Goal: Communication & Community: Participate in discussion

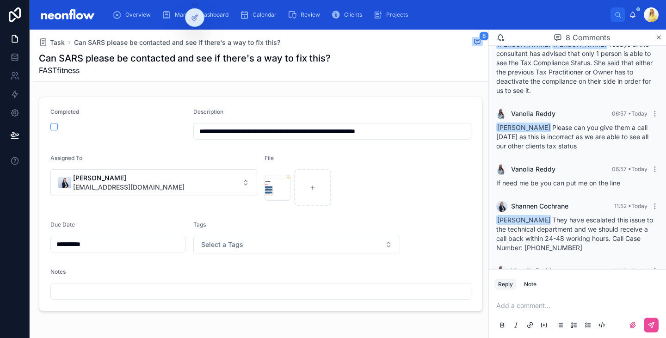
scroll to position [261, 0]
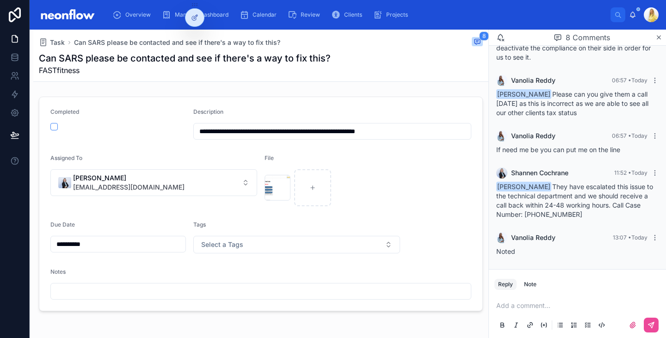
click at [527, 305] on p at bounding box center [579, 305] width 166 height 9
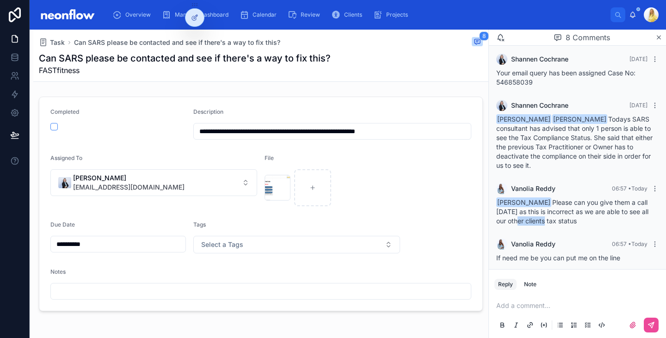
drag, startPoint x: 528, startPoint y: 220, endPoint x: 555, endPoint y: 220, distance: 27.3
click at [555, 220] on span "Shannen Cochrane Please can you give them a call today as this is incorrect as …" at bounding box center [572, 211] width 152 height 26
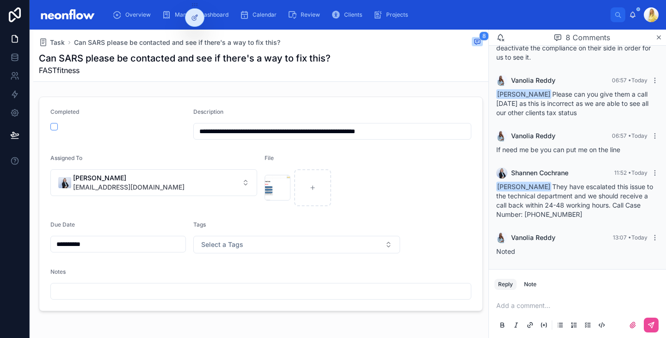
click at [537, 306] on p at bounding box center [579, 305] width 166 height 9
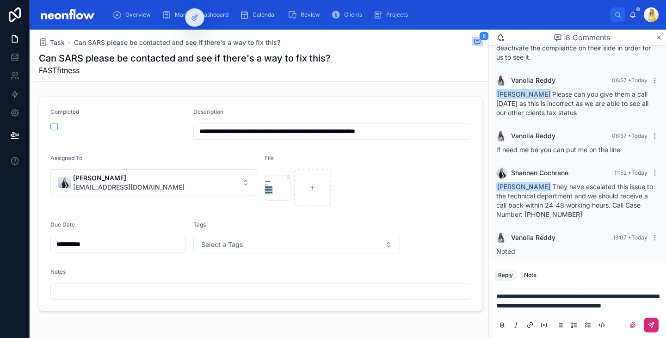
click at [653, 329] on button at bounding box center [651, 325] width 15 height 15
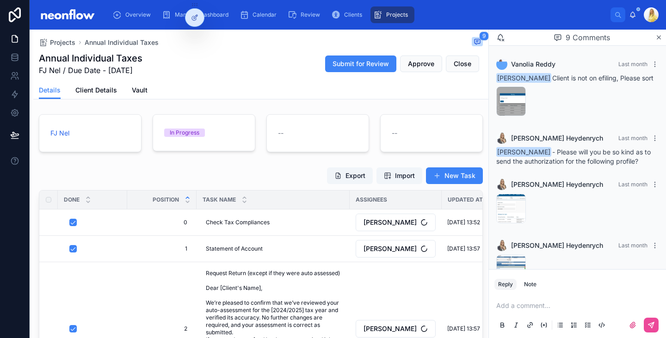
scroll to position [389, 0]
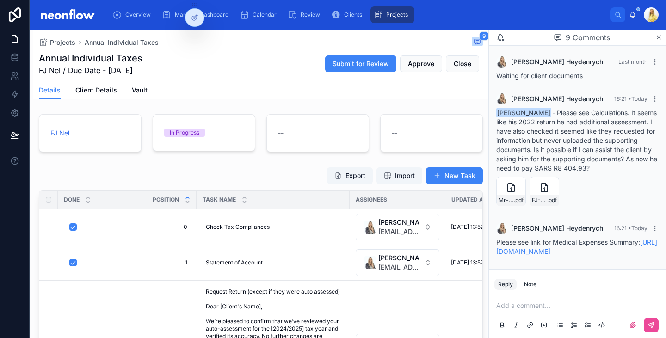
click at [565, 312] on div "Add a comment..." at bounding box center [577, 315] width 166 height 39
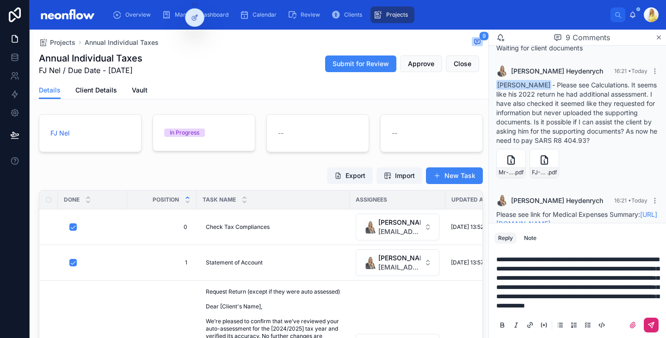
click at [654, 324] on icon at bounding box center [650, 324] width 7 height 7
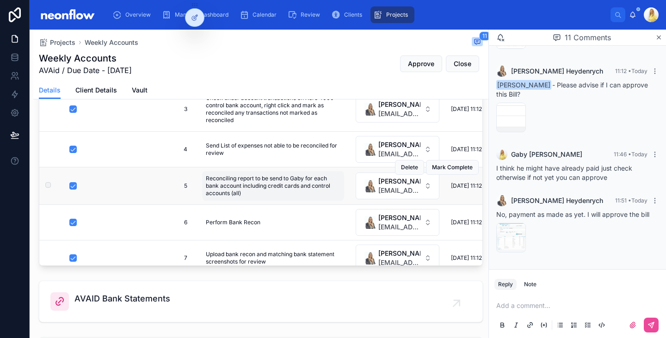
scroll to position [493, 0]
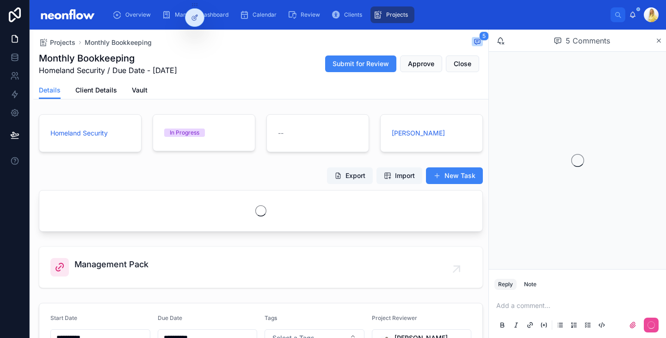
click at [542, 309] on p at bounding box center [579, 305] width 166 height 9
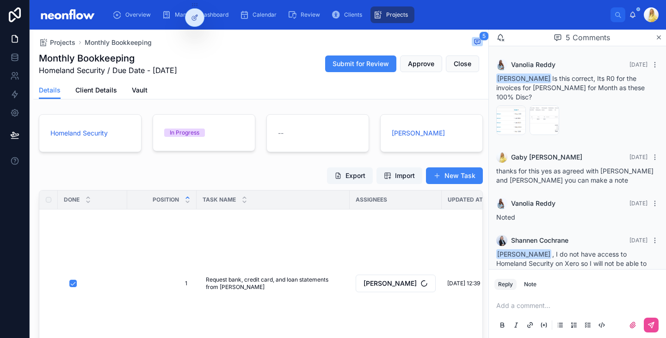
scroll to position [59, 0]
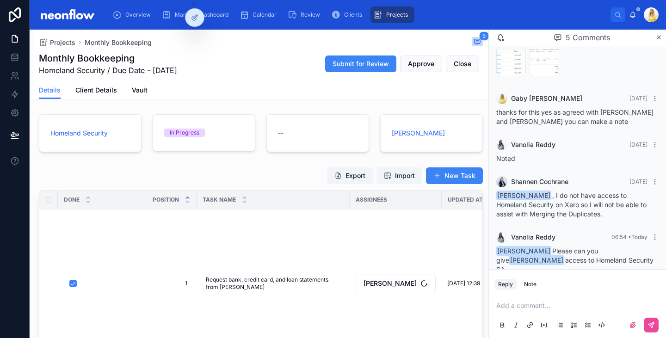
click at [542, 309] on p at bounding box center [579, 305] width 166 height 9
click at [648, 321] on icon at bounding box center [650, 324] width 7 height 7
